Goal: Information Seeking & Learning: Learn about a topic

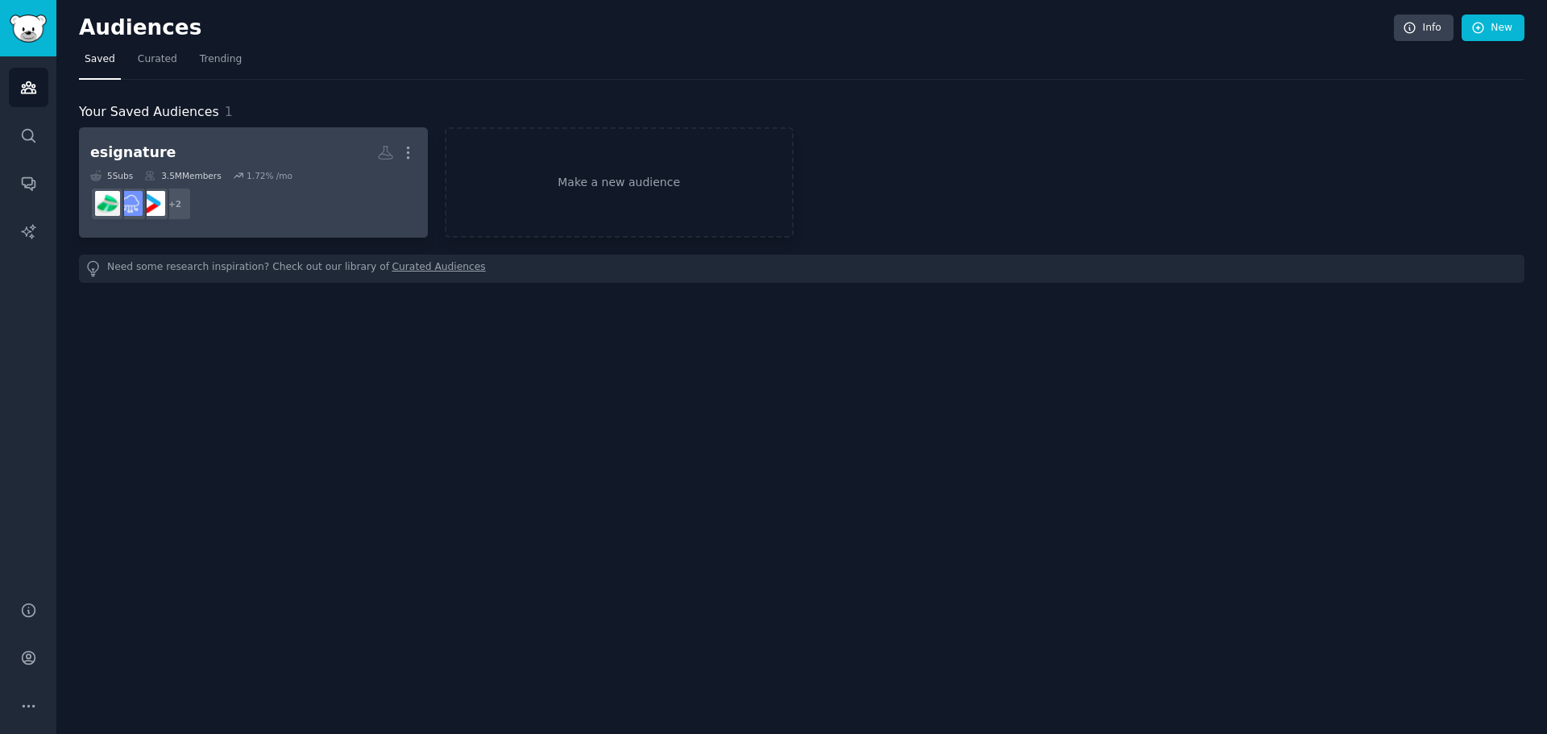
click at [232, 148] on h2 "esignature More" at bounding box center [253, 153] width 326 height 28
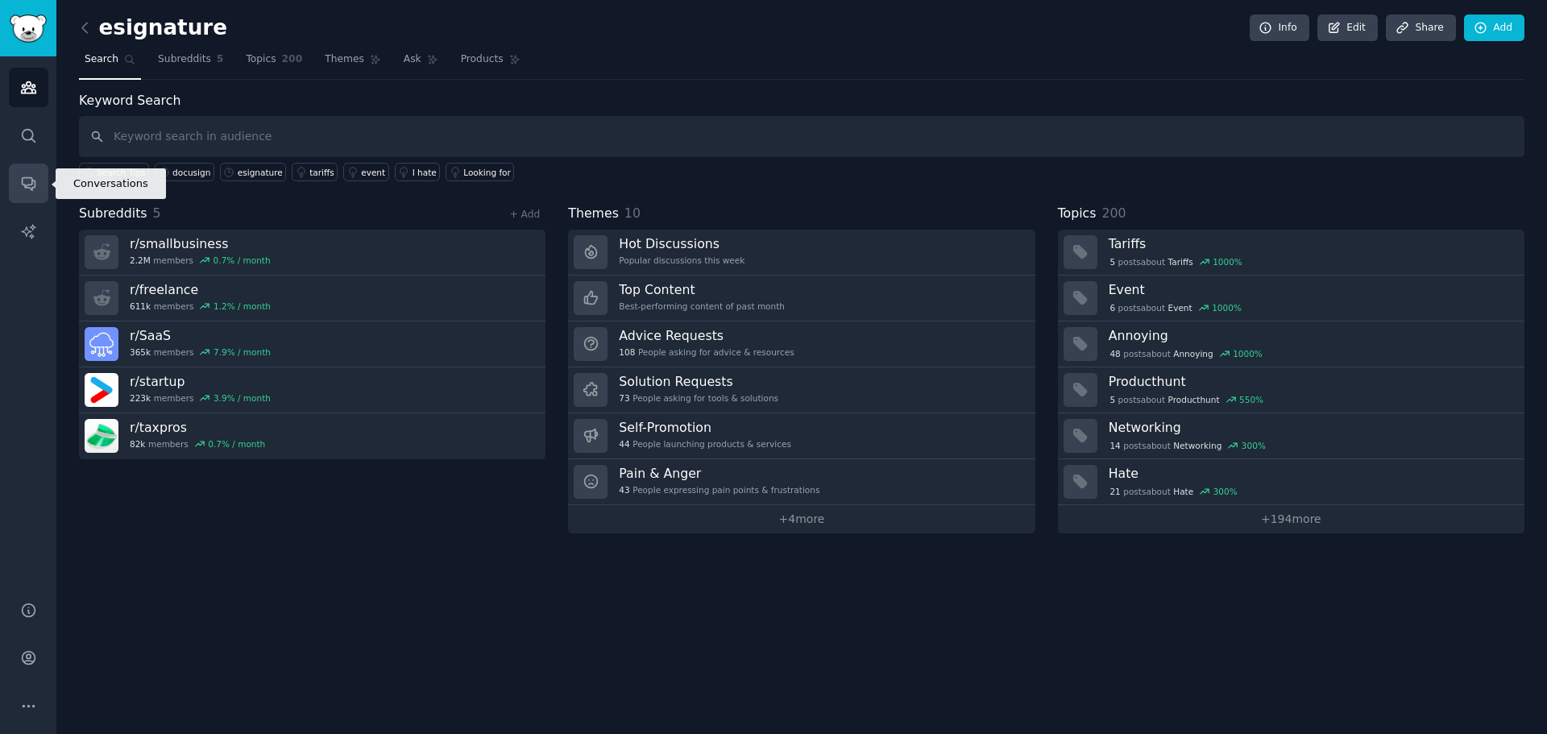
click at [31, 186] on icon "Sidebar" at bounding box center [28, 183] width 17 height 17
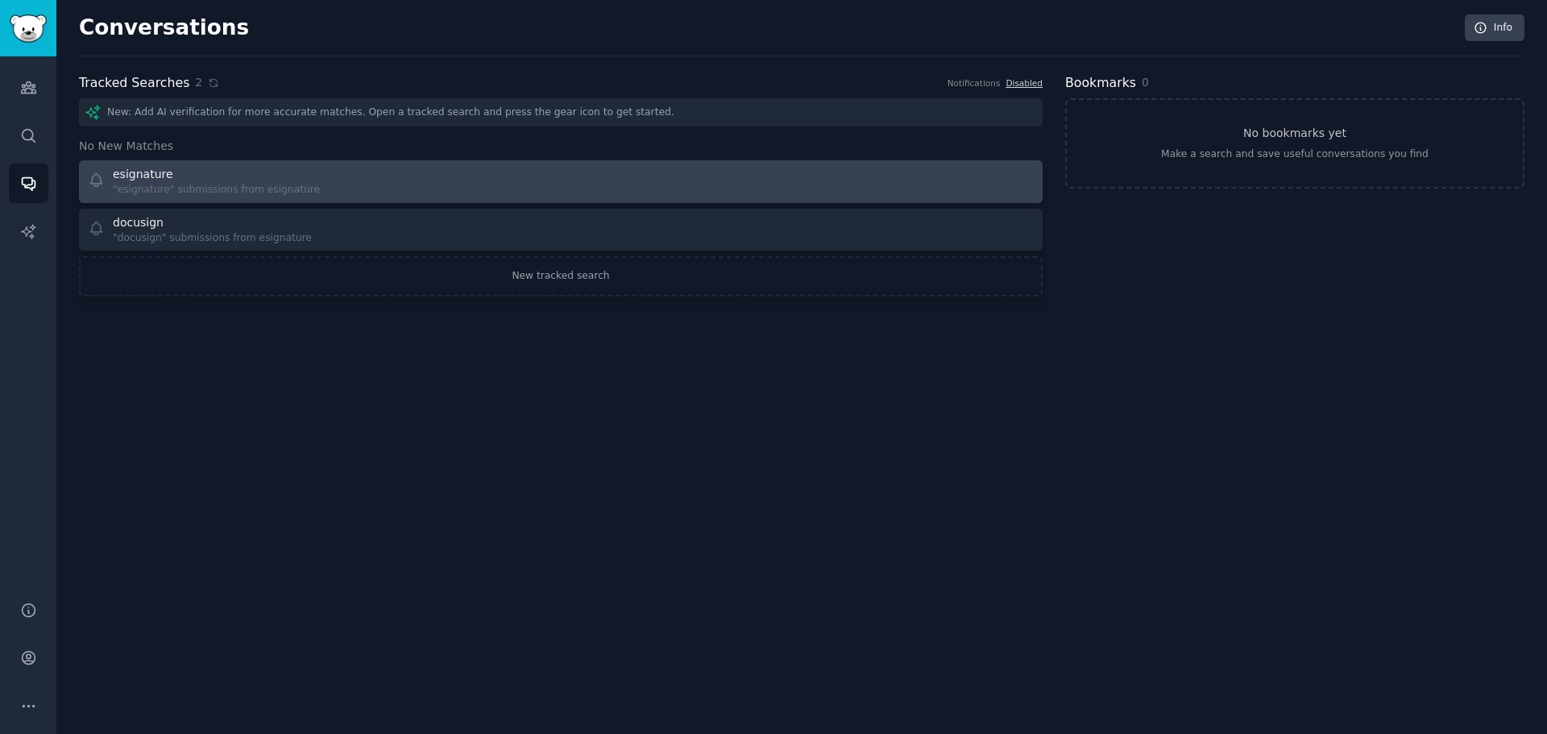
click at [394, 180] on div "esignature "esignature" submissions from esignature" at bounding box center [319, 181] width 463 height 31
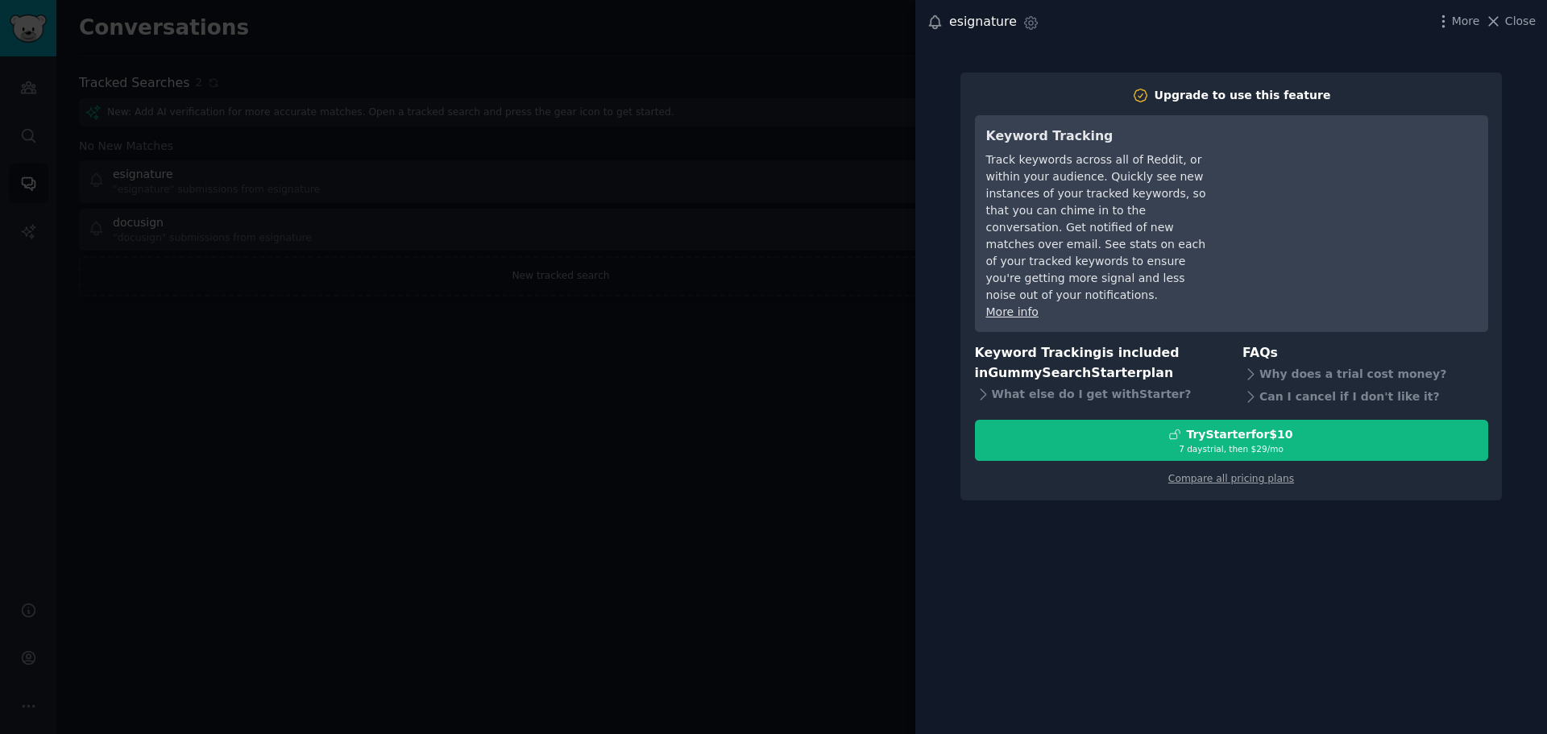
click at [427, 472] on div at bounding box center [773, 367] width 1547 height 734
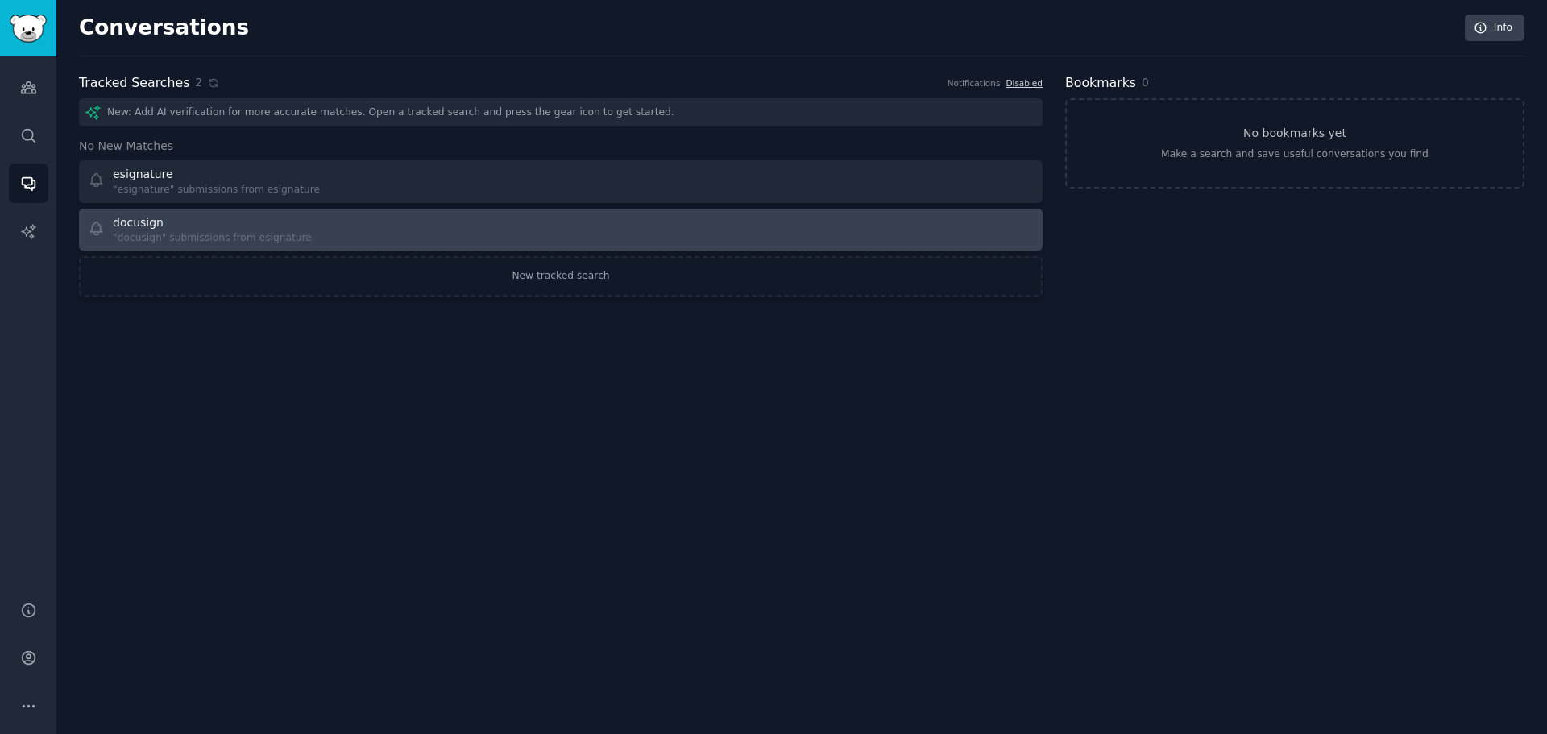
click at [155, 228] on div "docusign" at bounding box center [138, 222] width 51 height 17
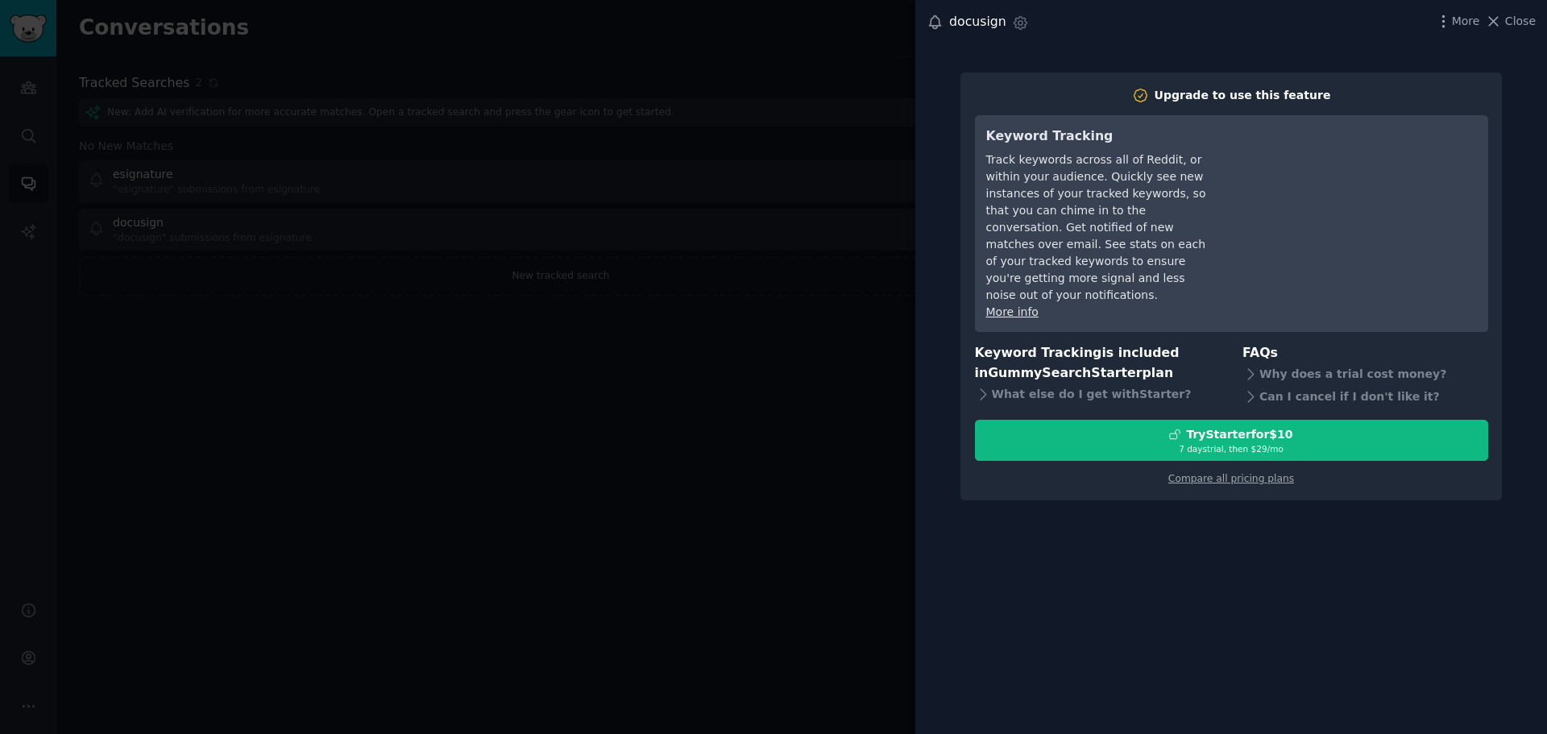
drag, startPoint x: 395, startPoint y: 570, endPoint x: 256, endPoint y: 249, distance: 350.1
click at [395, 570] on div at bounding box center [773, 367] width 1547 height 734
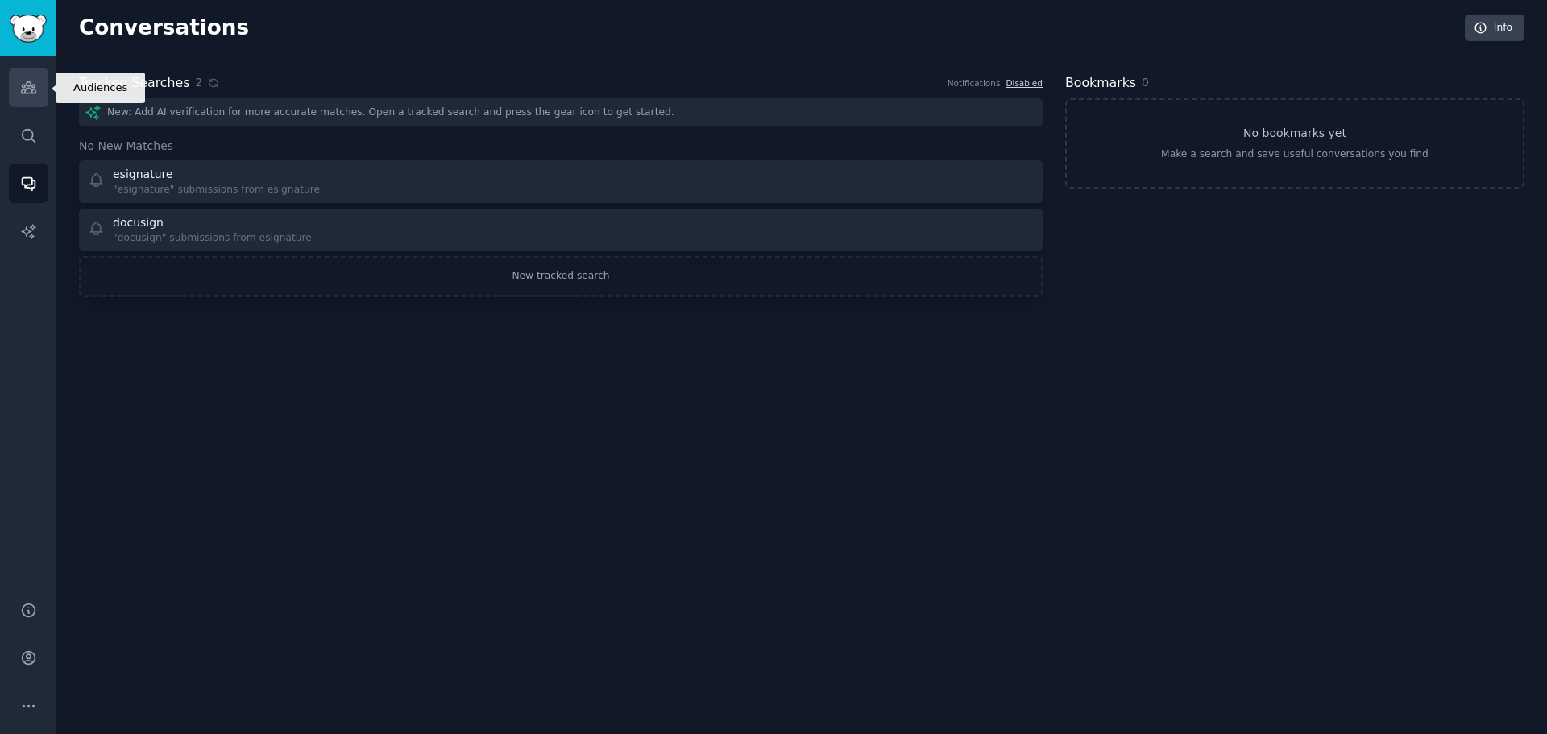
click at [34, 89] on icon "Sidebar" at bounding box center [28, 87] width 17 height 17
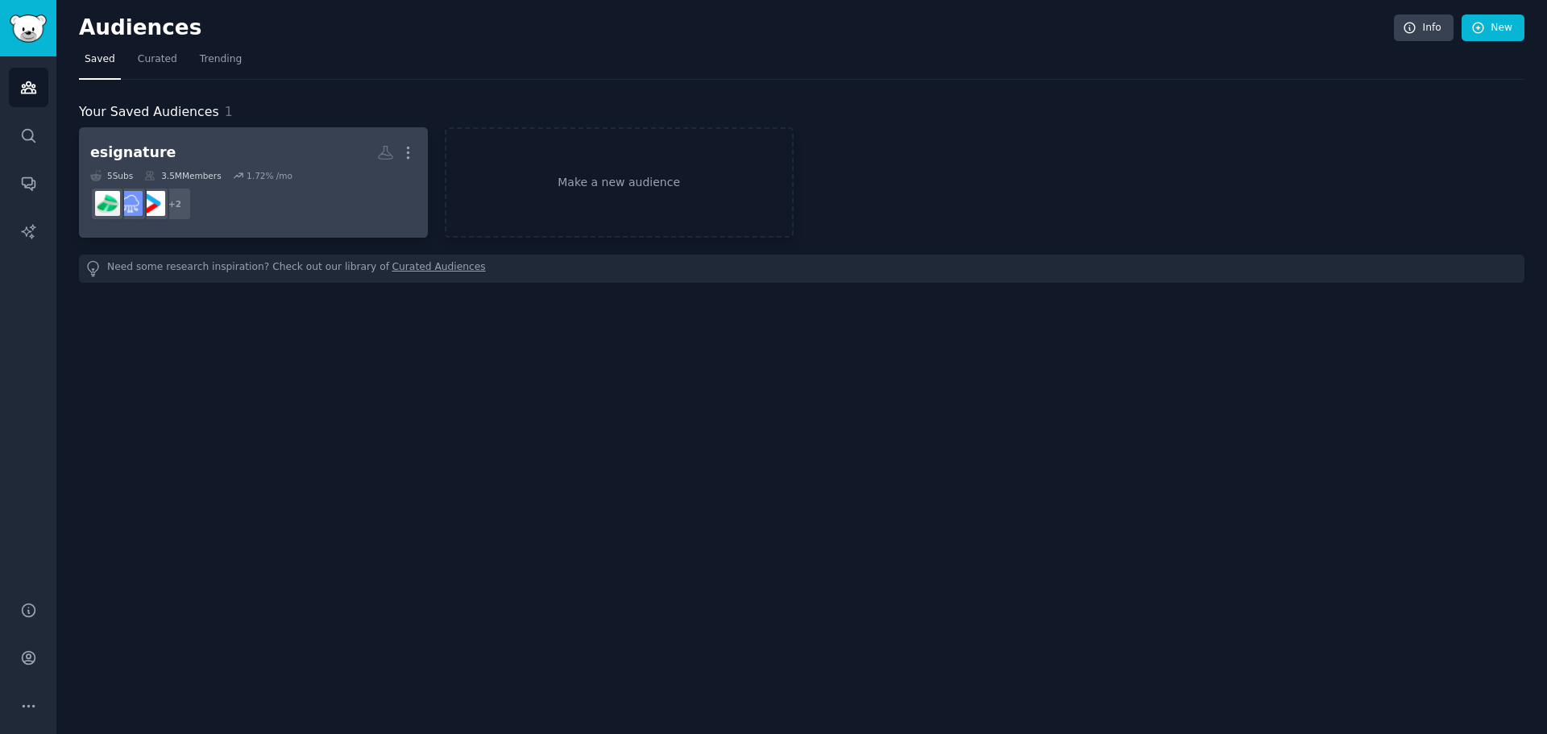
click at [289, 168] on div "esignature More 5 Sub s 3.5M Members 1.72 % /mo r/taxpros + 2" at bounding box center [253, 183] width 326 height 88
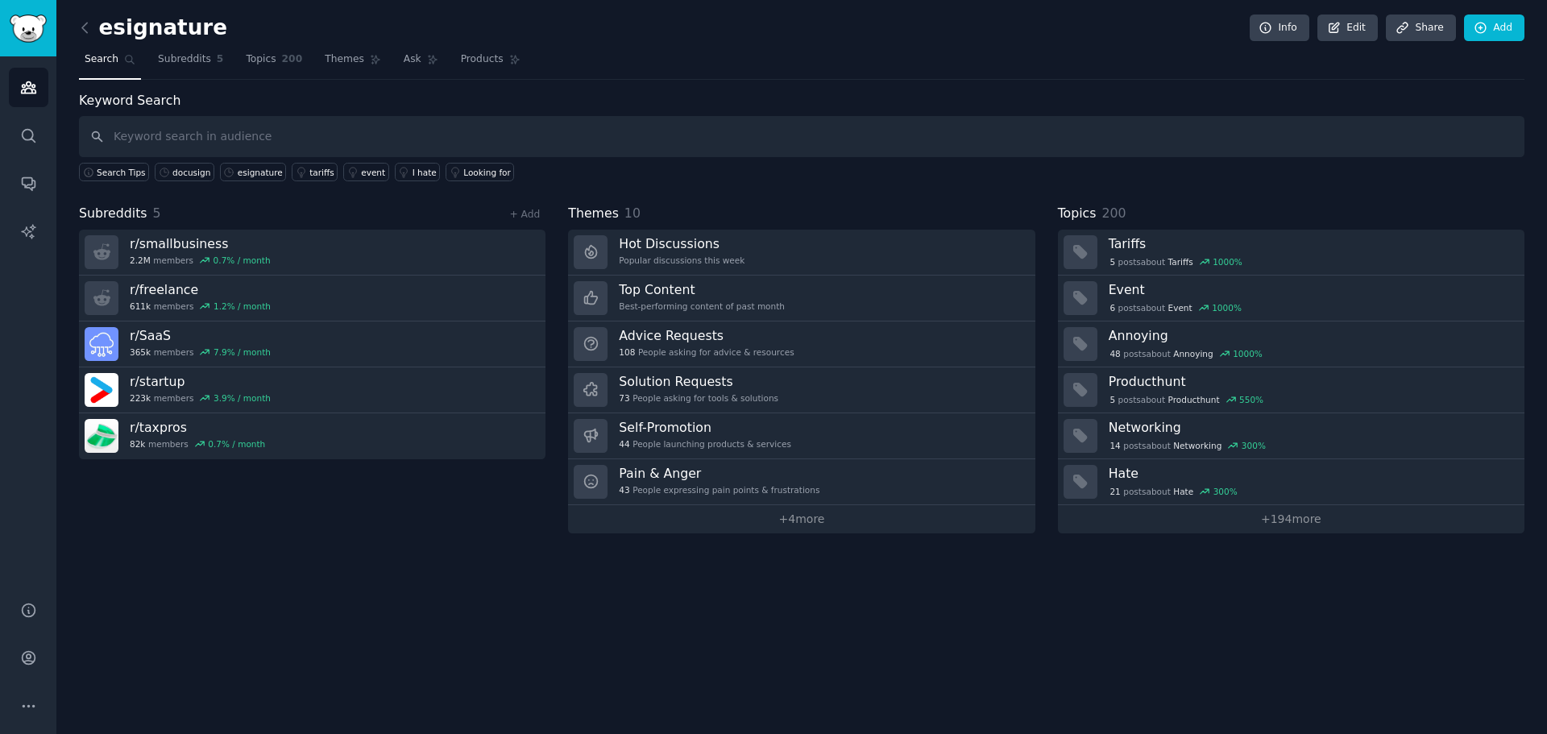
click at [288, 583] on div "esignature Info Edit Share Add Search Subreddits 5 Topics 200 Themes Ask Produc…" at bounding box center [801, 367] width 1491 height 734
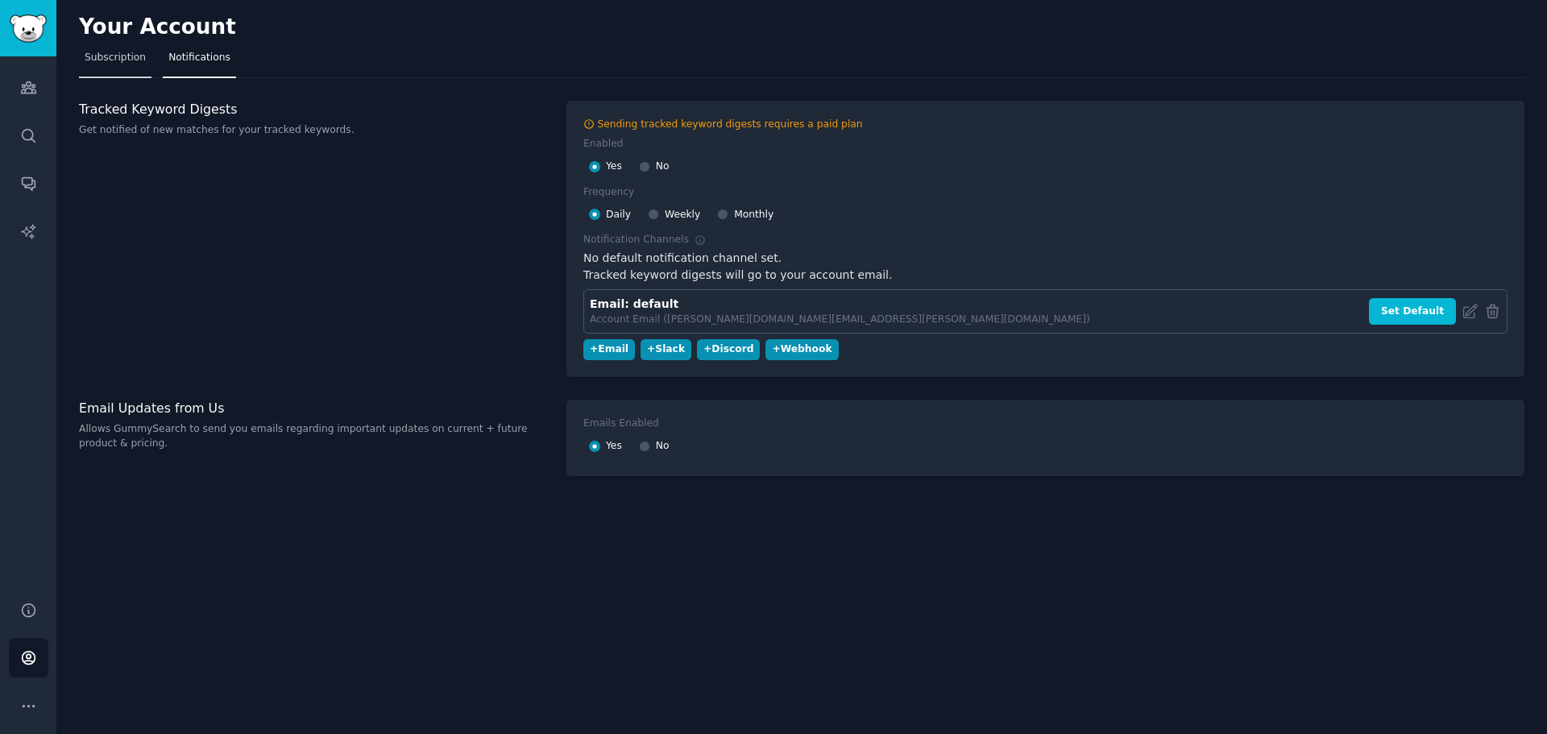
click at [102, 61] on span "Subscription" at bounding box center [115, 58] width 61 height 15
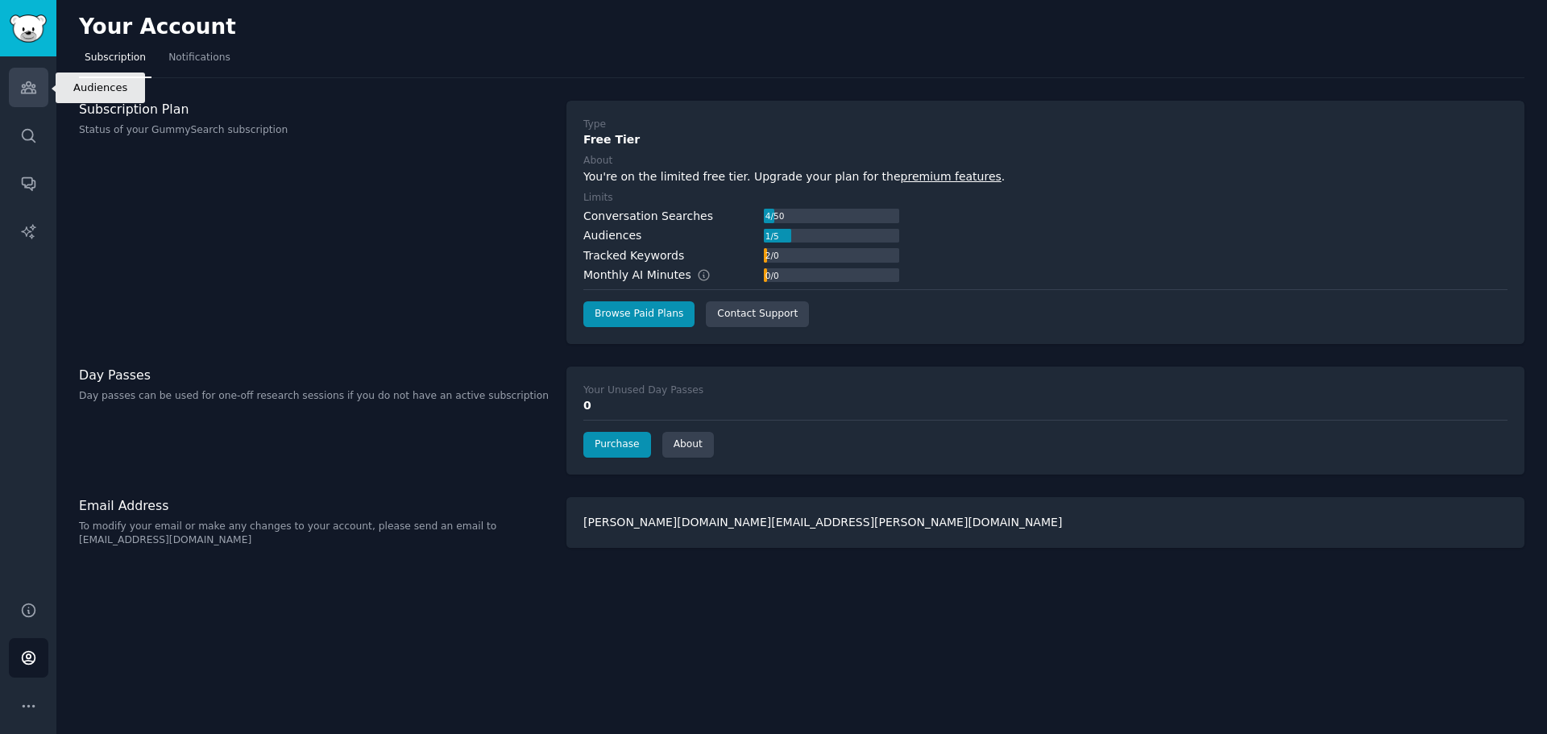
click at [27, 96] on link "Audiences" at bounding box center [28, 87] width 39 height 39
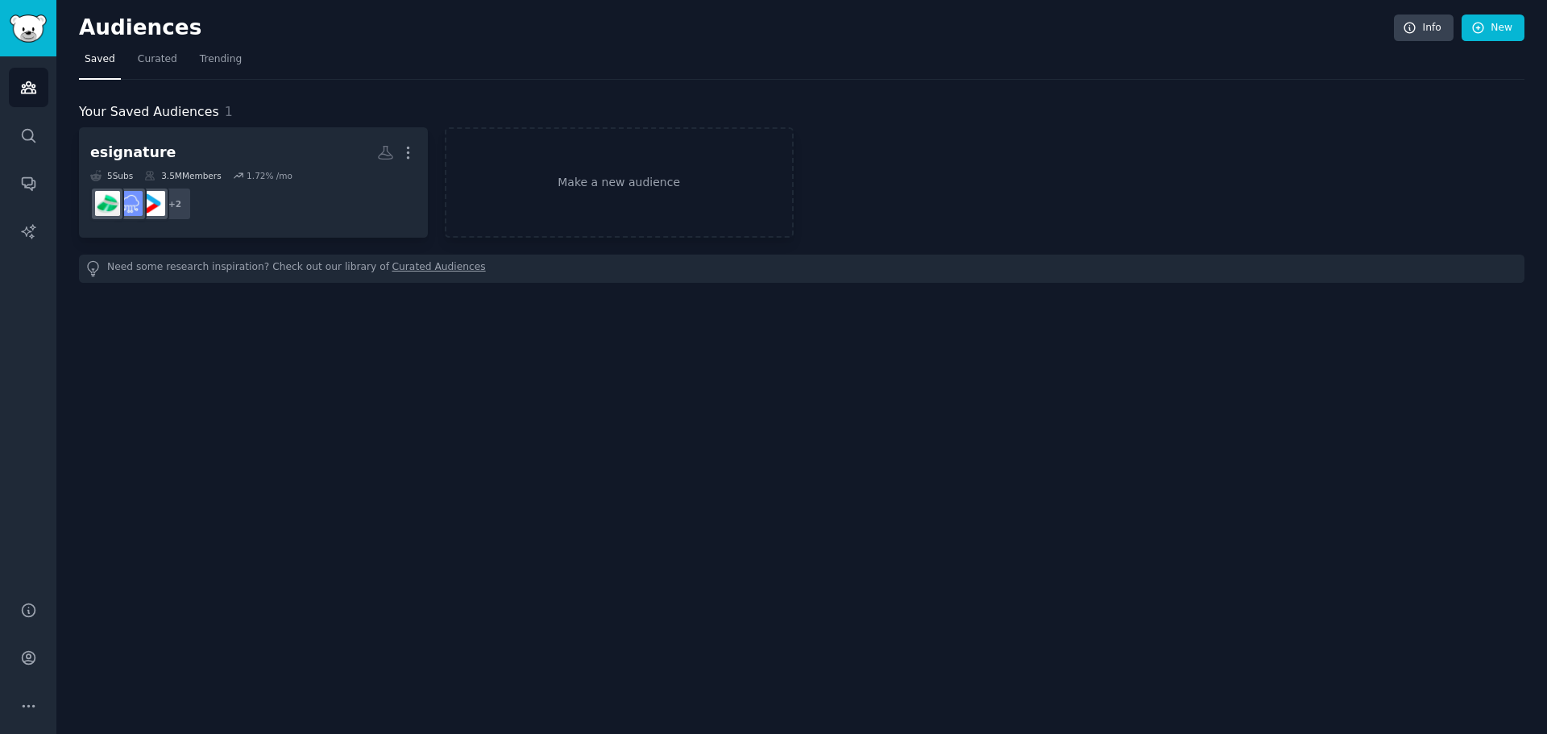
click at [243, 362] on div "Audiences Info New Saved Curated Trending Your Saved Audiences 1 esignature Mor…" at bounding box center [801, 367] width 1491 height 734
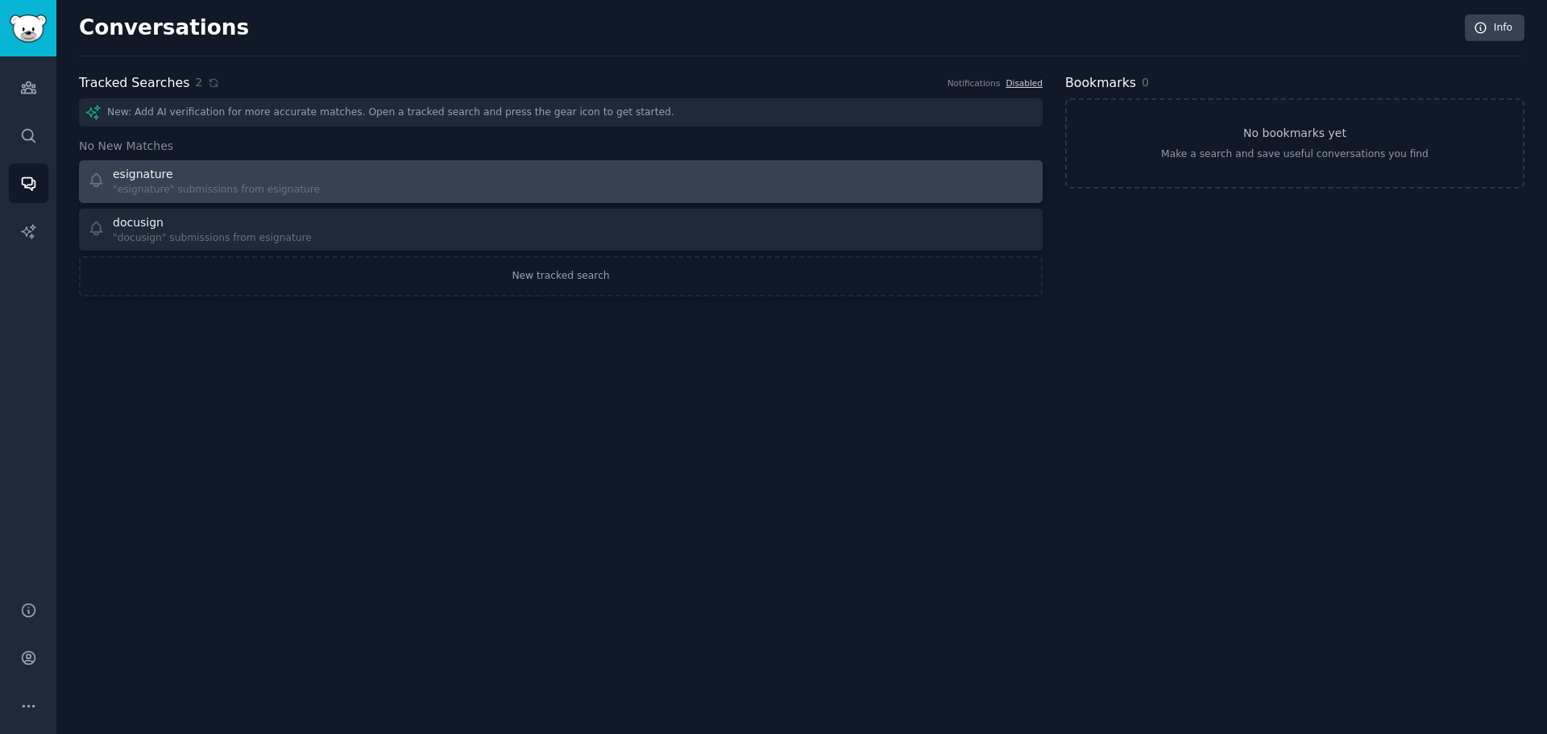
click at [444, 176] on div "esignature "esignature" submissions from esignature" at bounding box center [319, 181] width 463 height 31
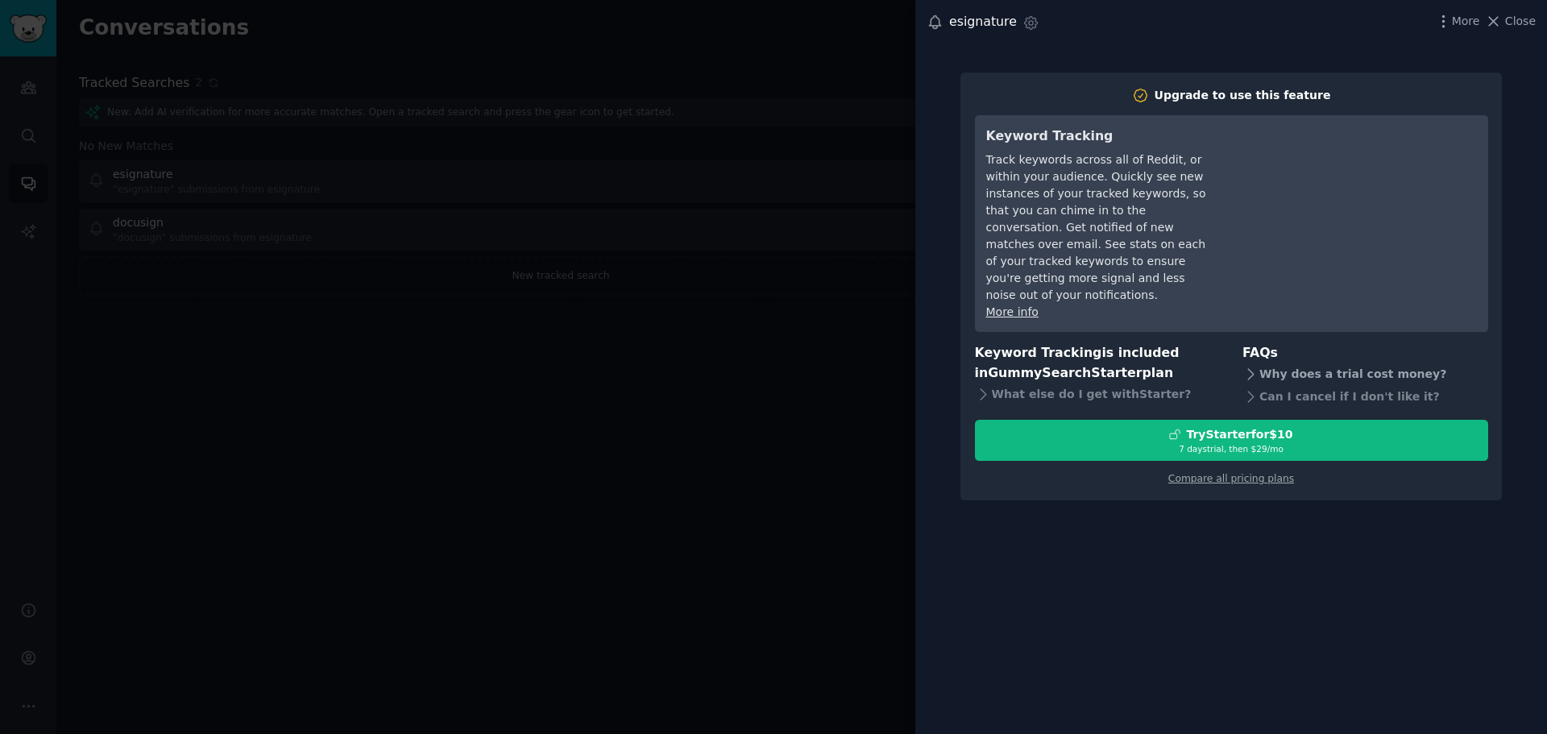
click at [1321, 363] on div "Why does a trial cost money?" at bounding box center [1365, 374] width 246 height 23
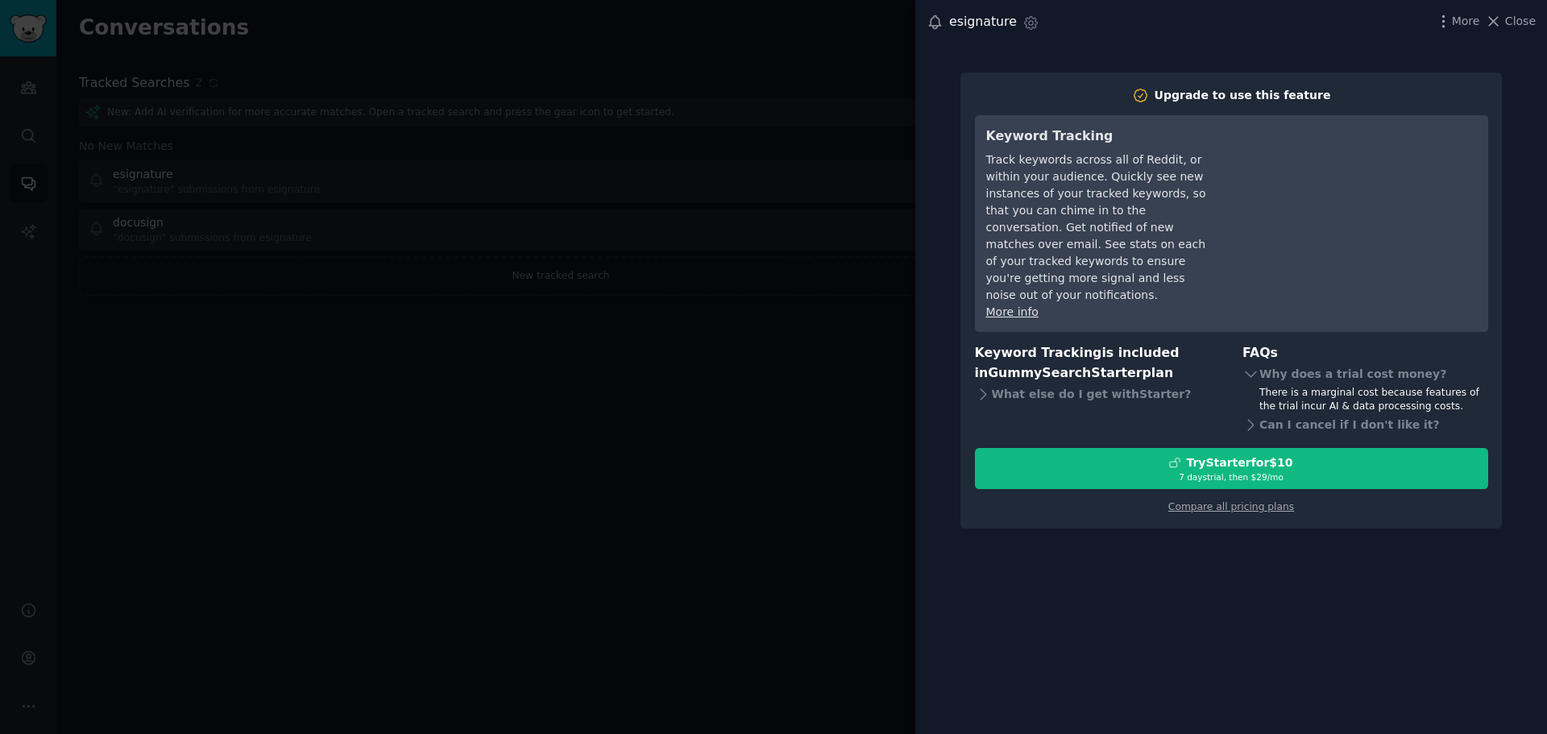
click at [598, 434] on div at bounding box center [773, 367] width 1547 height 734
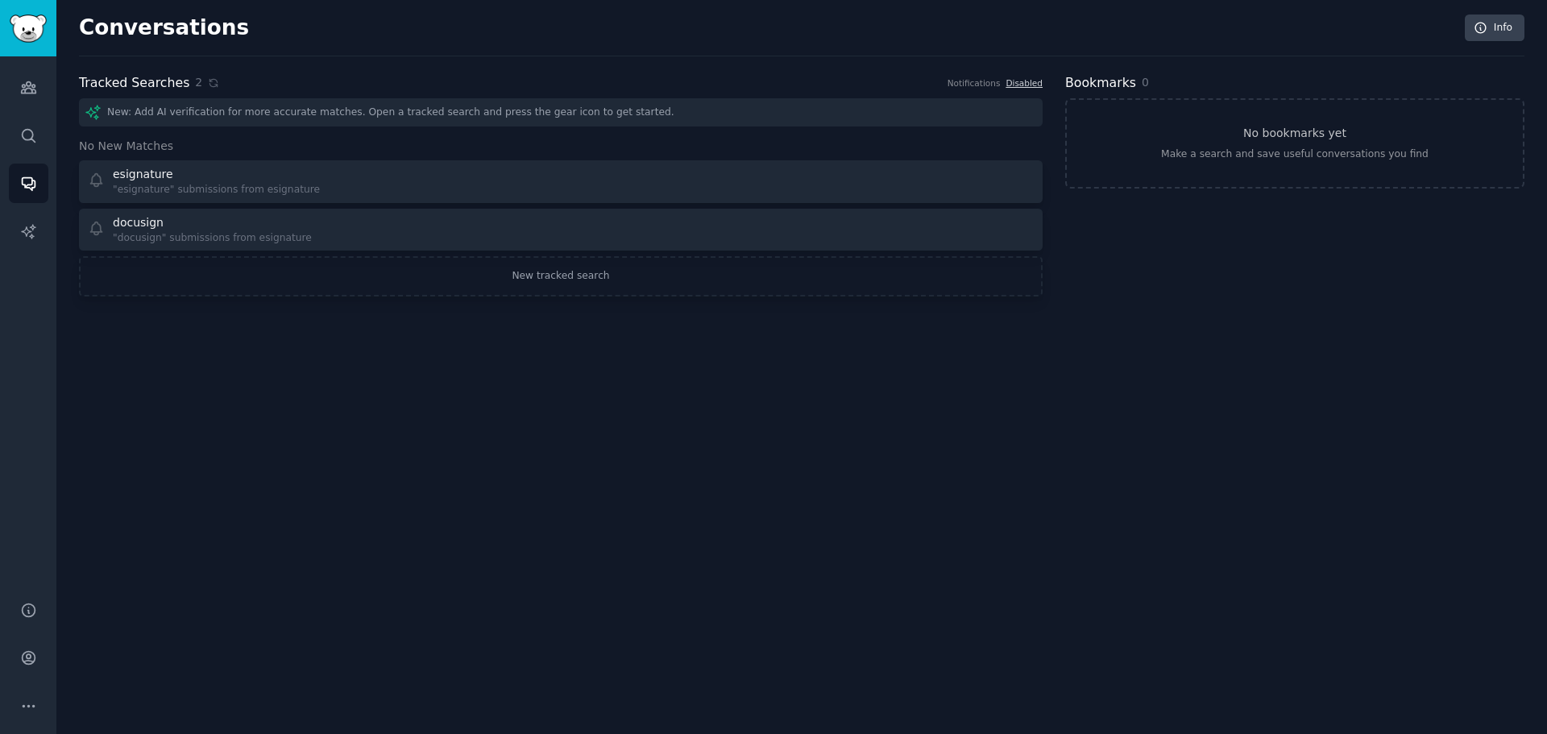
click at [1261, 68] on div "Conversations Info Tracked Searches 2 Notifications Disabled New: Add AI verifi…" at bounding box center [802, 165] width 1446 height 285
click at [524, 124] on div "New: Add AI verification for more accurate matches. Open a tracked search and p…" at bounding box center [561, 112] width 964 height 28
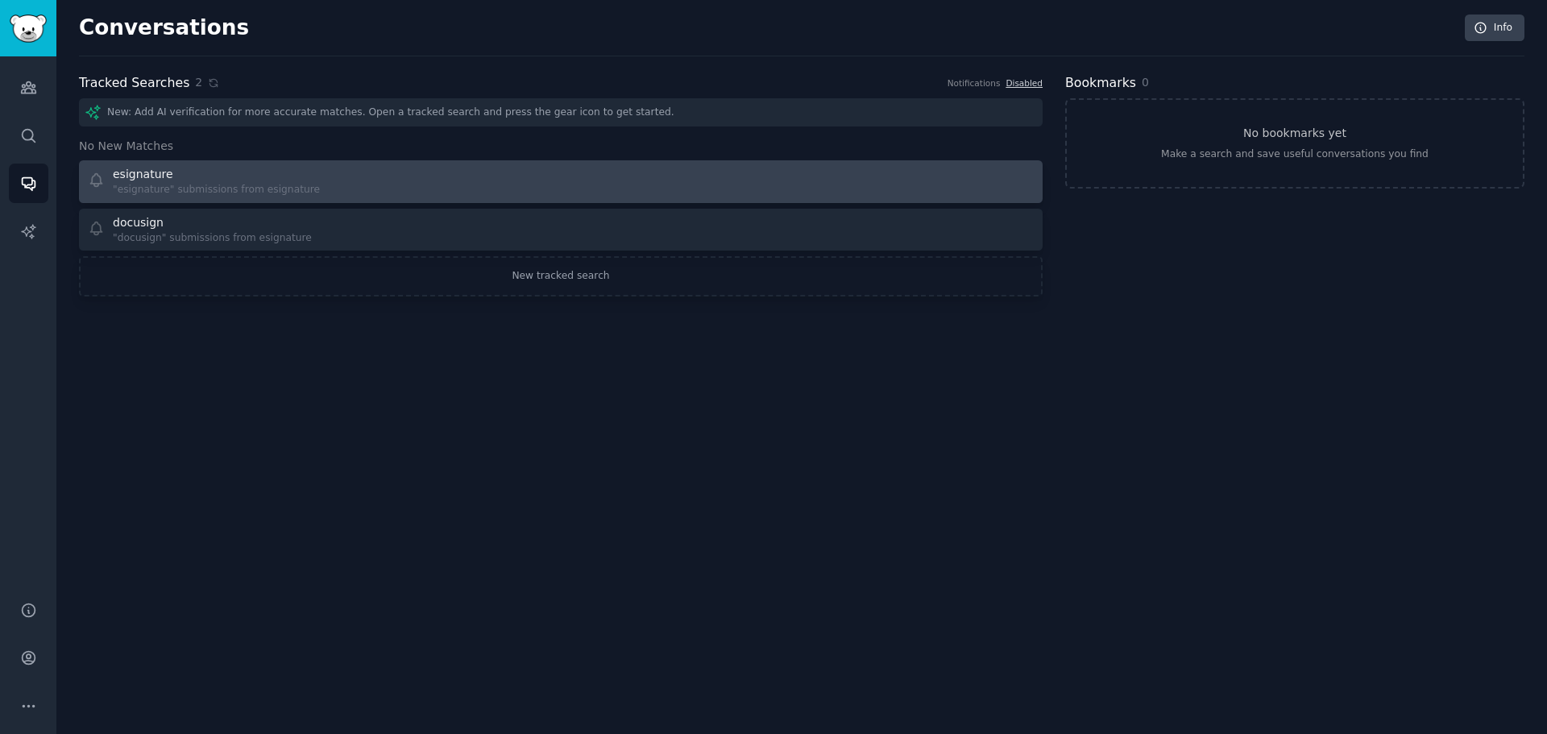
click at [521, 201] on link "esignature "esignature" submissions from esignature" at bounding box center [561, 181] width 964 height 43
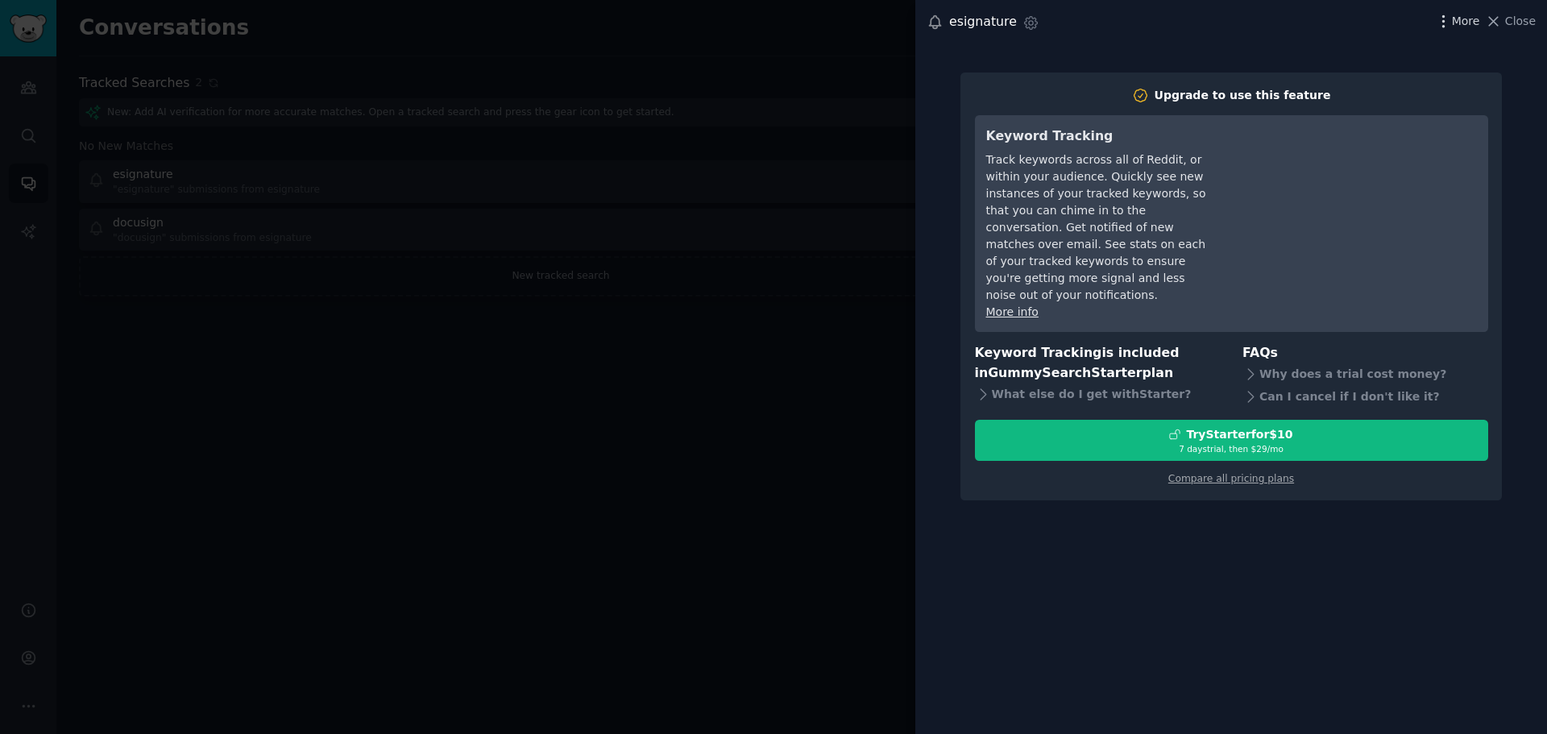
click at [1475, 27] on span "More" at bounding box center [1466, 21] width 28 height 17
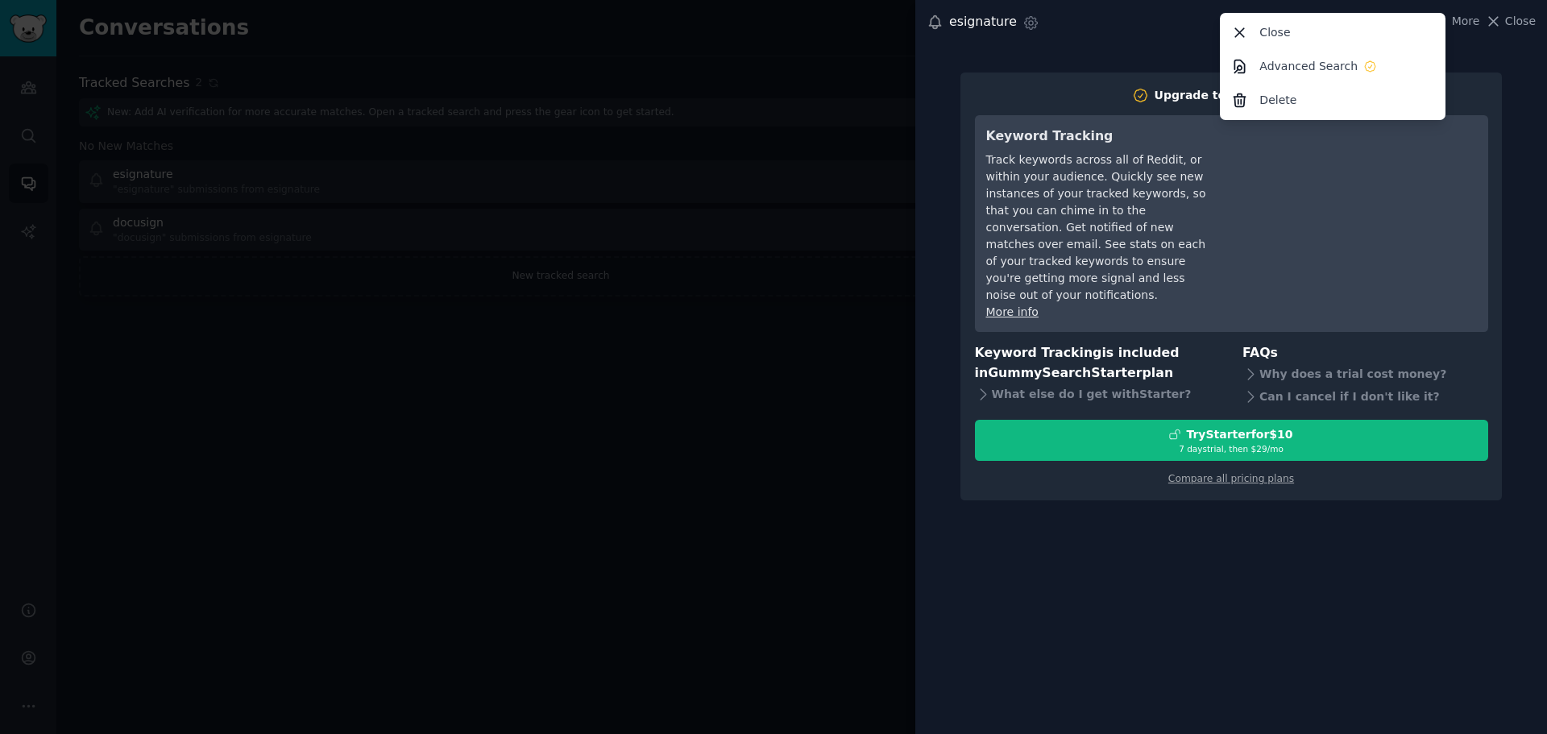
click at [636, 445] on div at bounding box center [773, 367] width 1547 height 734
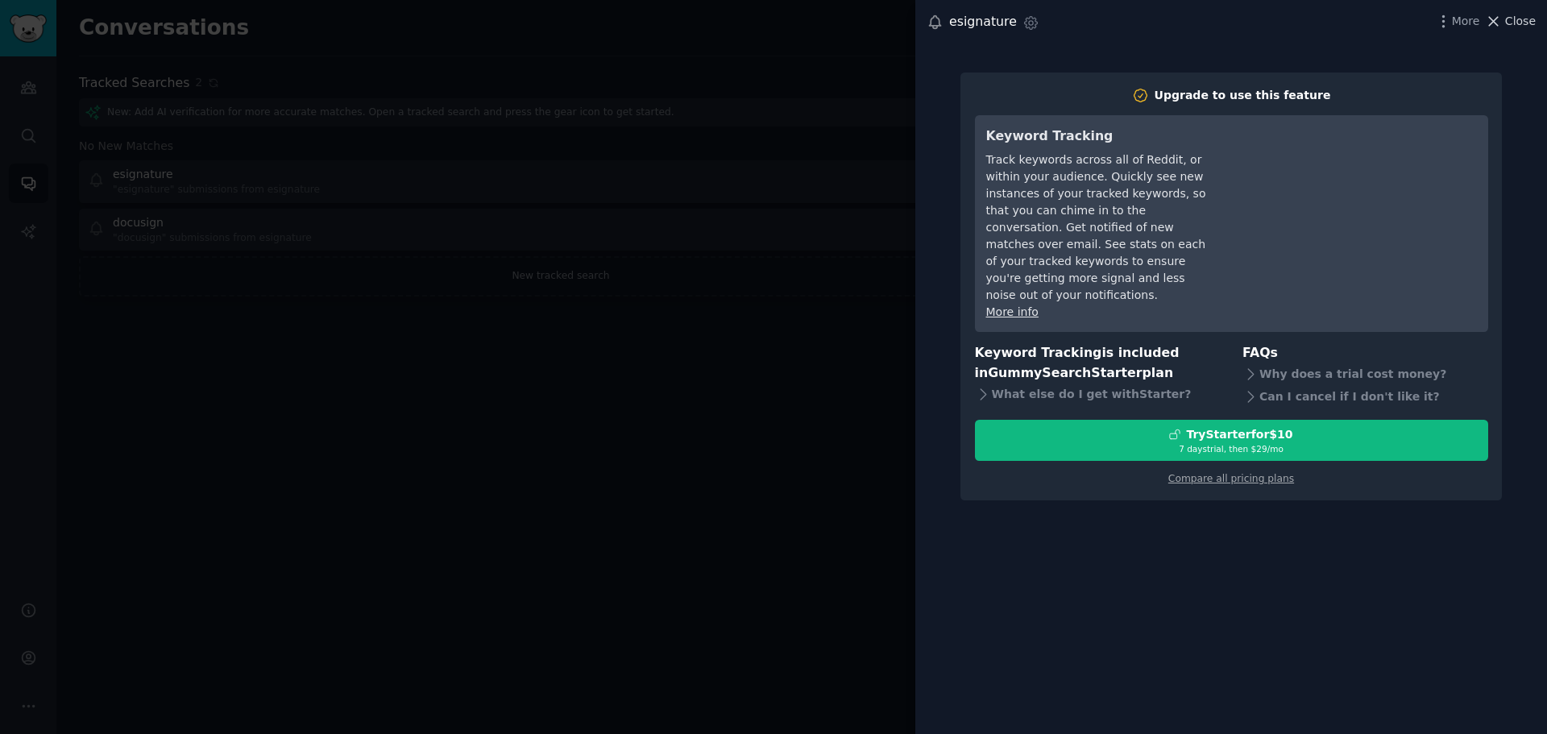
click at [1526, 17] on span "Close" at bounding box center [1520, 21] width 31 height 17
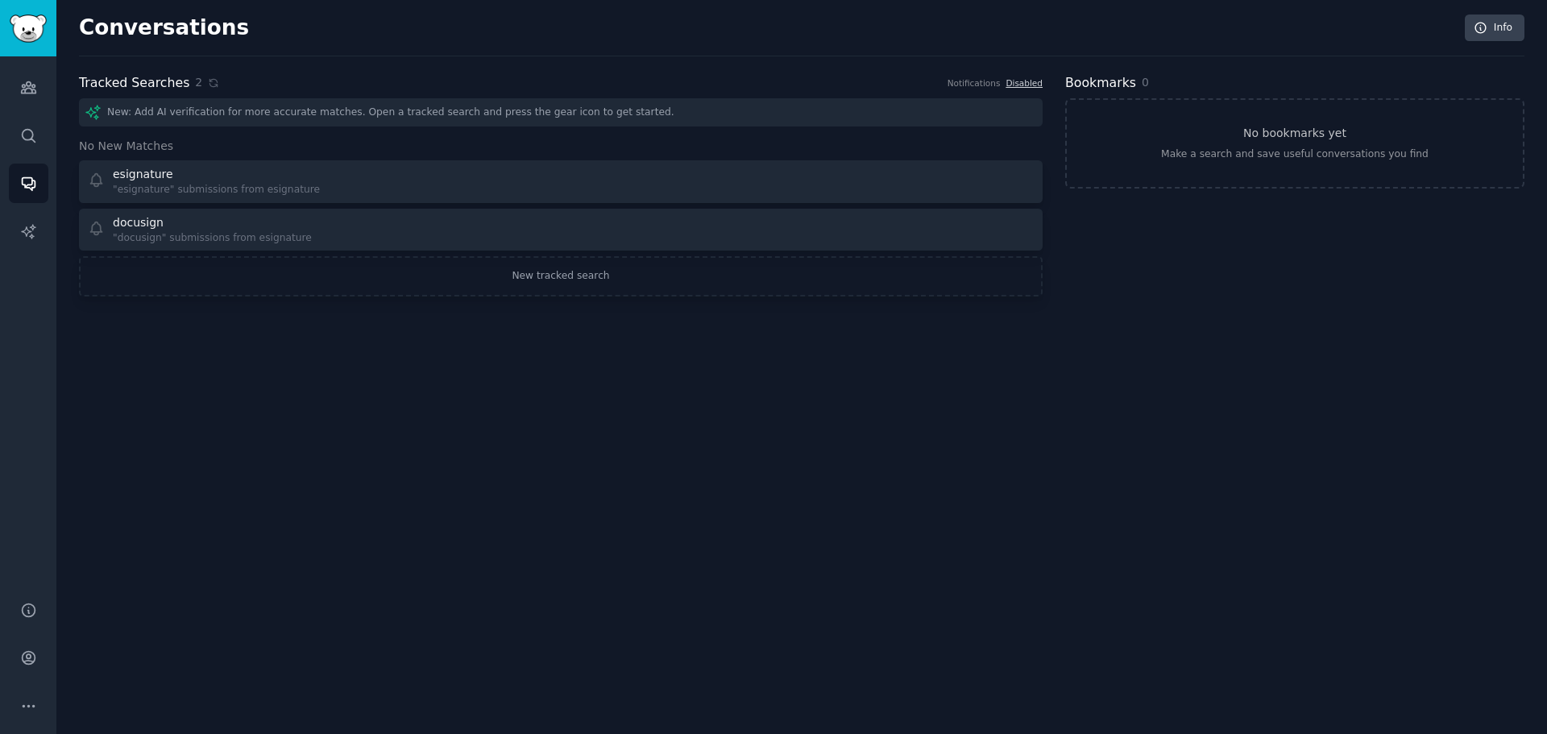
click at [350, 507] on div "Conversations Info Tracked Searches 2 Notifications Disabled New: Add AI verifi…" at bounding box center [801, 367] width 1491 height 734
